Goal: Task Accomplishment & Management: Use online tool/utility

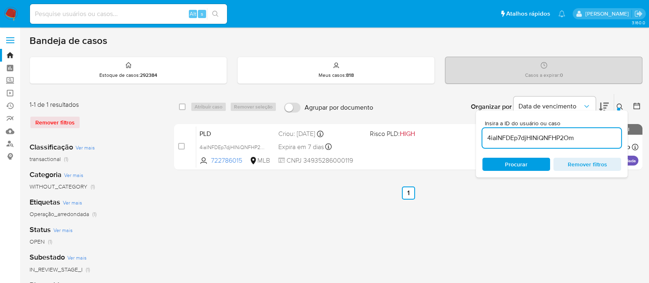
click at [449, 245] on div "select-all-cases-checkbox Atribuir caso Remover seleção Agrupar por documento O…" at bounding box center [408, 274] width 469 height 361
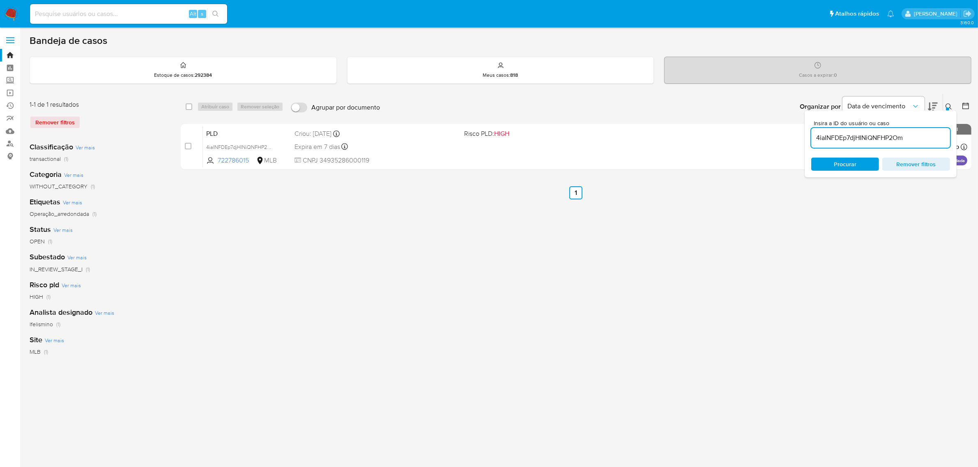
click at [11, 36] on label at bounding box center [10, 40] width 21 height 17
click at [0, 0] on input "checkbox" at bounding box center [0, 0] width 0 height 0
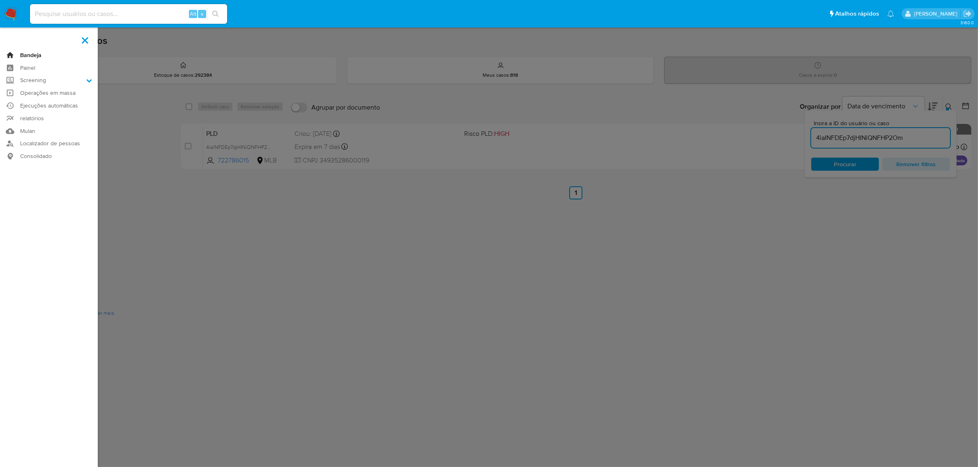
click at [34, 53] on link "Bandeja" at bounding box center [49, 55] width 98 height 13
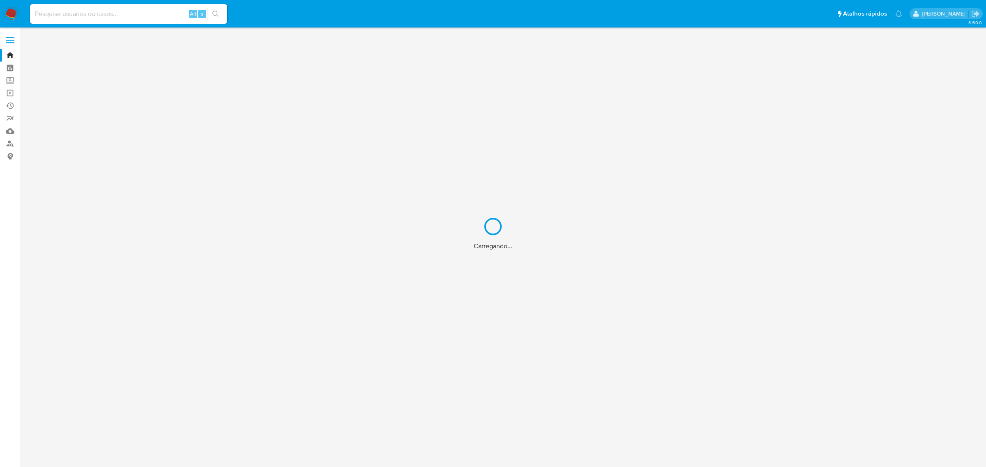
click at [10, 41] on div "Carregando..." at bounding box center [493, 233] width 986 height 467
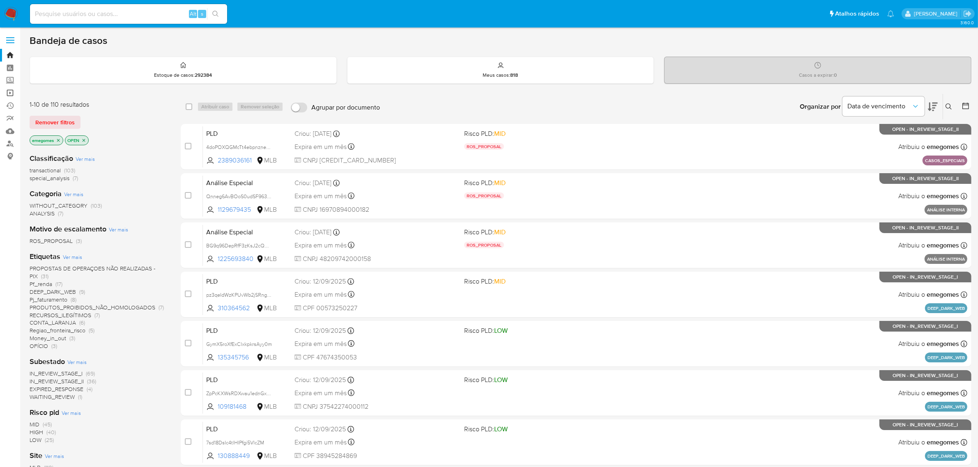
click at [12, 92] on link "Operações em massa" at bounding box center [49, 93] width 98 height 13
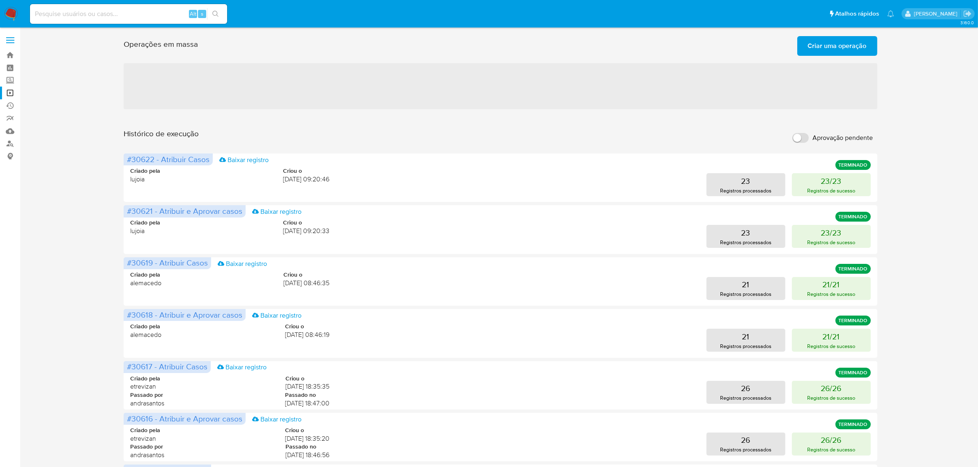
click at [838, 48] on span "Criar uma operação" at bounding box center [837, 46] width 59 height 18
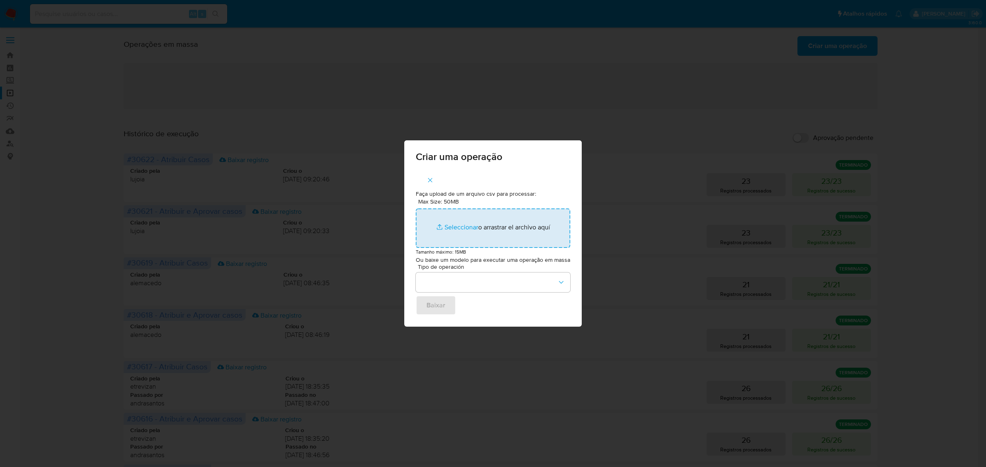
click at [465, 225] on input "Max Size: 50MB Seleccionar archivos" at bounding box center [493, 228] width 154 height 39
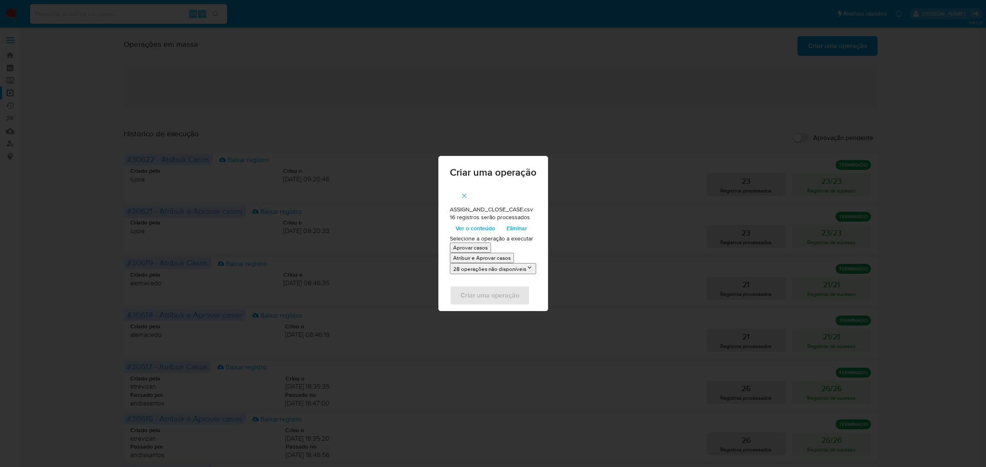
click at [469, 258] on p "Atribuir e Aprovar casos" at bounding box center [481, 258] width 57 height 8
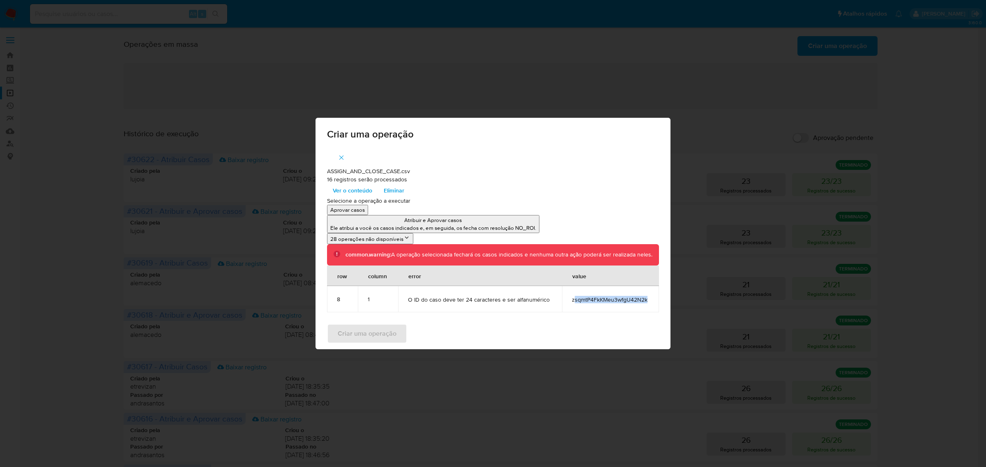
drag, startPoint x: 649, startPoint y: 299, endPoint x: 570, endPoint y: 299, distance: 79.7
click at [572, 299] on td "zsqmtP4FkKMeu3wfgU42N2k" at bounding box center [610, 299] width 97 height 26
click at [567, 299] on td "zsqmtP4FkKMeu3wfgU42N2k" at bounding box center [610, 299] width 97 height 26
drag, startPoint x: 569, startPoint y: 298, endPoint x: 649, endPoint y: 298, distance: 79.7
click at [649, 298] on td "zsqmtP4FkKMeu3wfgU42N2k" at bounding box center [610, 299] width 97 height 26
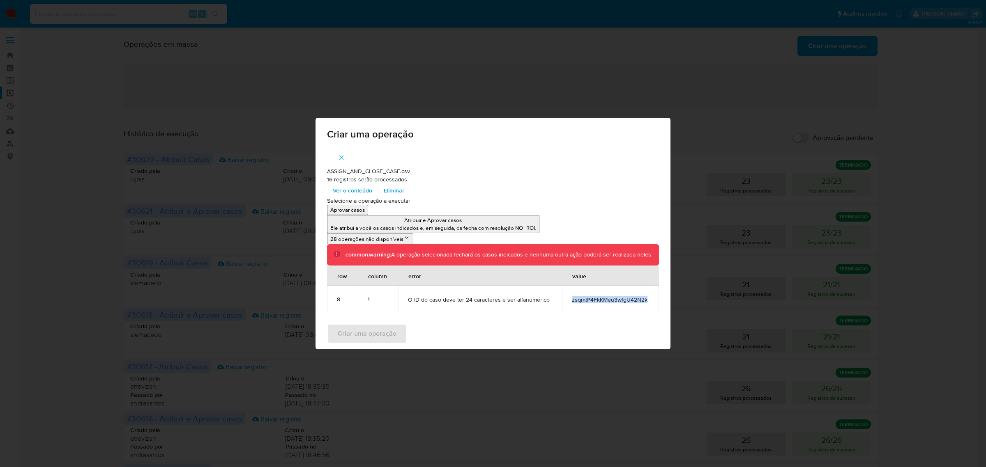
copy span "zsqmtP4FkKMeu3wfgU42N2k"
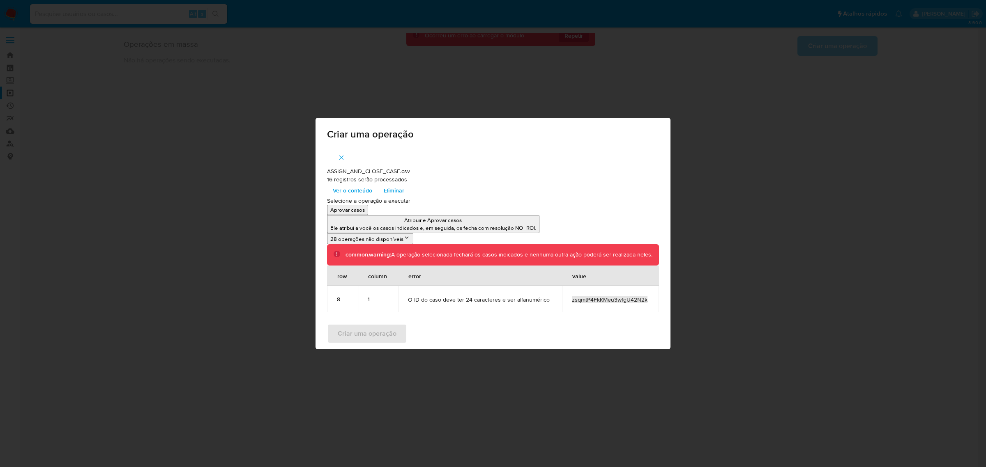
click at [342, 155] on icon "button" at bounding box center [341, 157] width 7 height 7
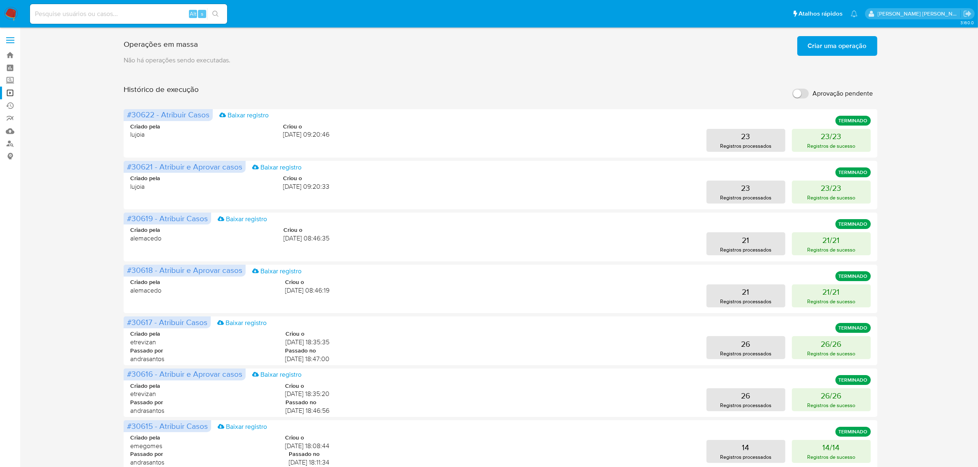
click at [865, 53] on span "Criar uma operação" at bounding box center [837, 46] width 59 height 18
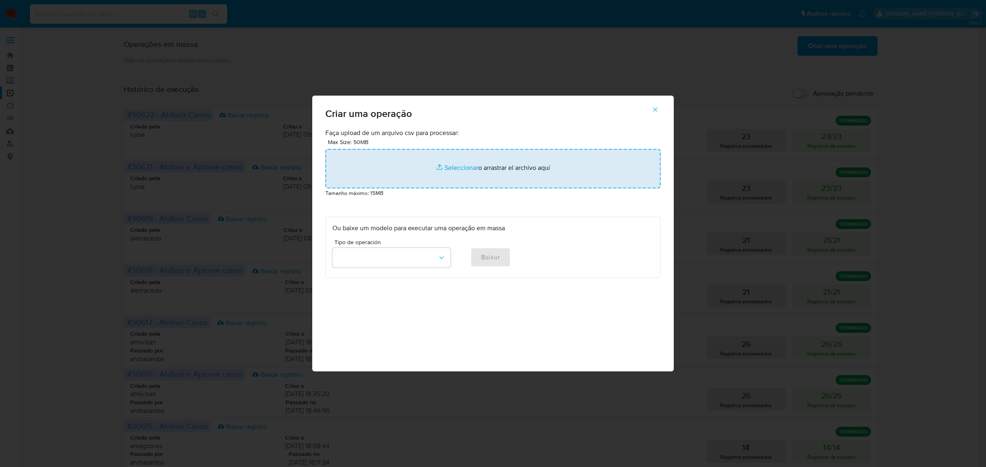
click at [461, 168] on input "file" at bounding box center [492, 168] width 335 height 39
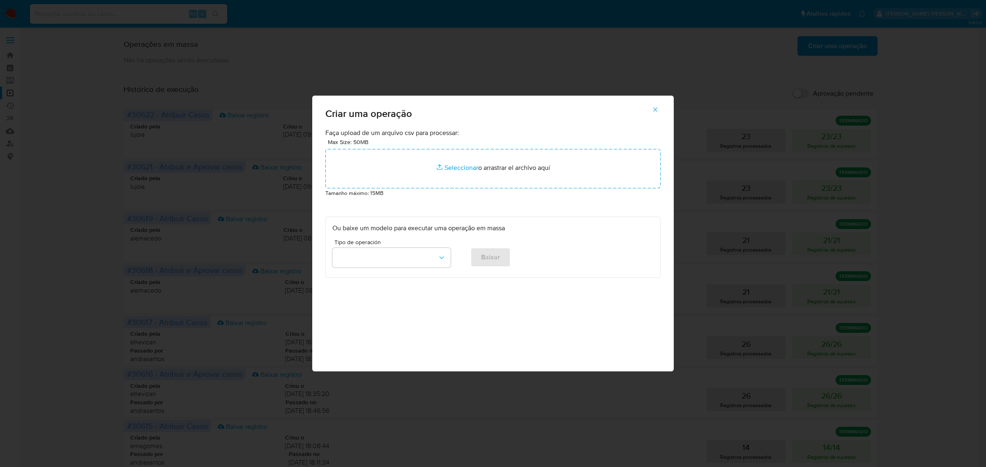
click at [655, 112] on icon "button" at bounding box center [654, 109] width 7 height 7
click at [657, 107] on icon "button" at bounding box center [654, 109] width 7 height 7
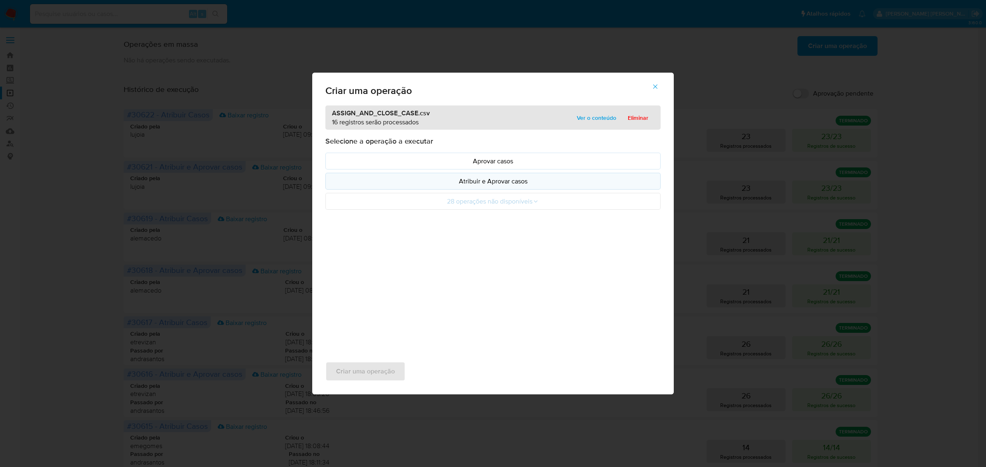
click at [533, 186] on p "Atribuir e Aprovar casos" at bounding box center [492, 181] width 321 height 9
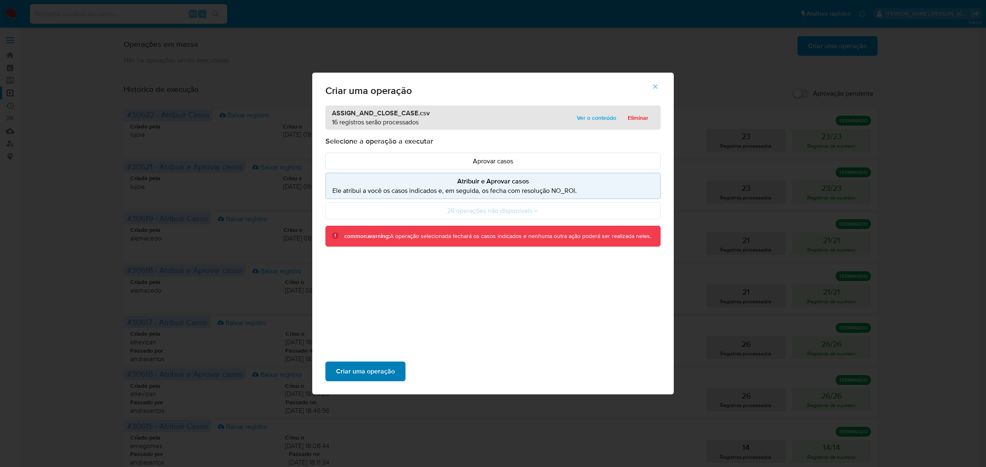
click at [368, 372] on span "Criar uma operação" at bounding box center [365, 372] width 59 height 18
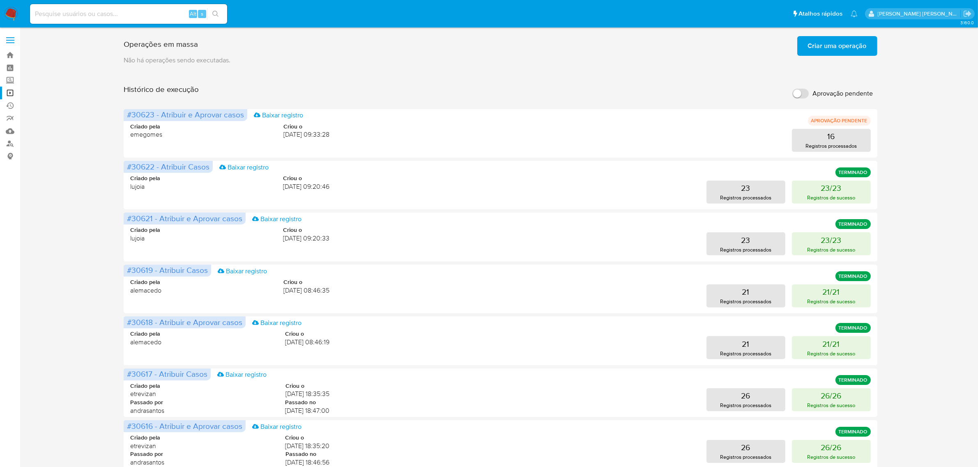
click at [839, 44] on span "Criar uma operação" at bounding box center [837, 46] width 59 height 18
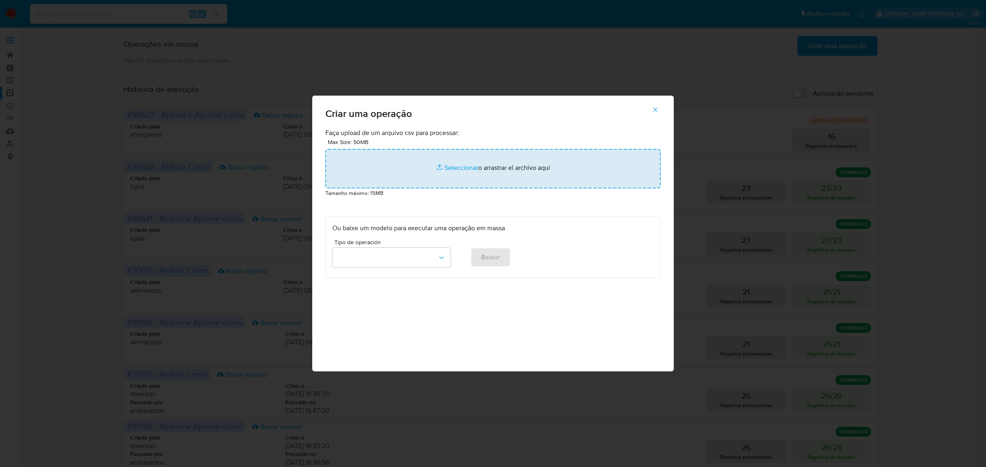
click at [462, 168] on input "file" at bounding box center [492, 168] width 335 height 39
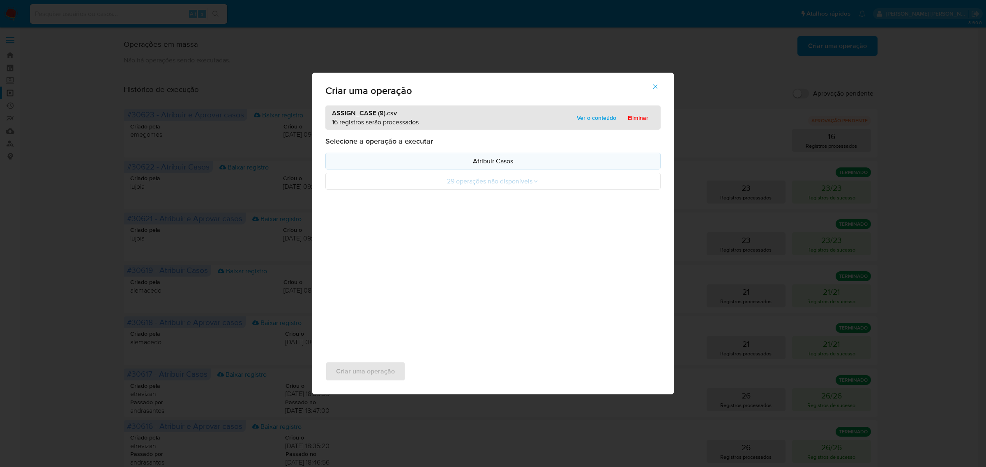
drag, startPoint x: 462, startPoint y: 168, endPoint x: 475, endPoint y: 165, distance: 13.1
click at [475, 165] on p "Atribuir Casos" at bounding box center [492, 160] width 321 height 9
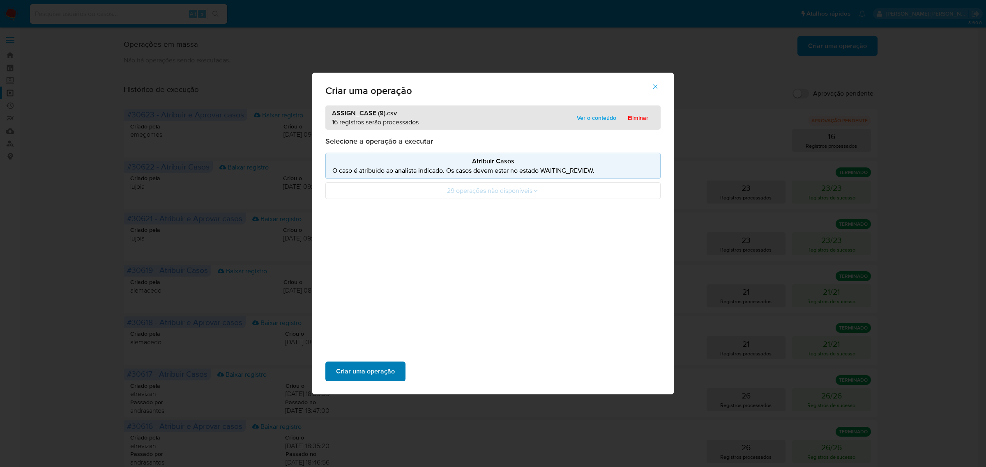
click at [375, 377] on span "Criar uma operação" at bounding box center [365, 372] width 59 height 18
